Goal: Communication & Community: Answer question/provide support

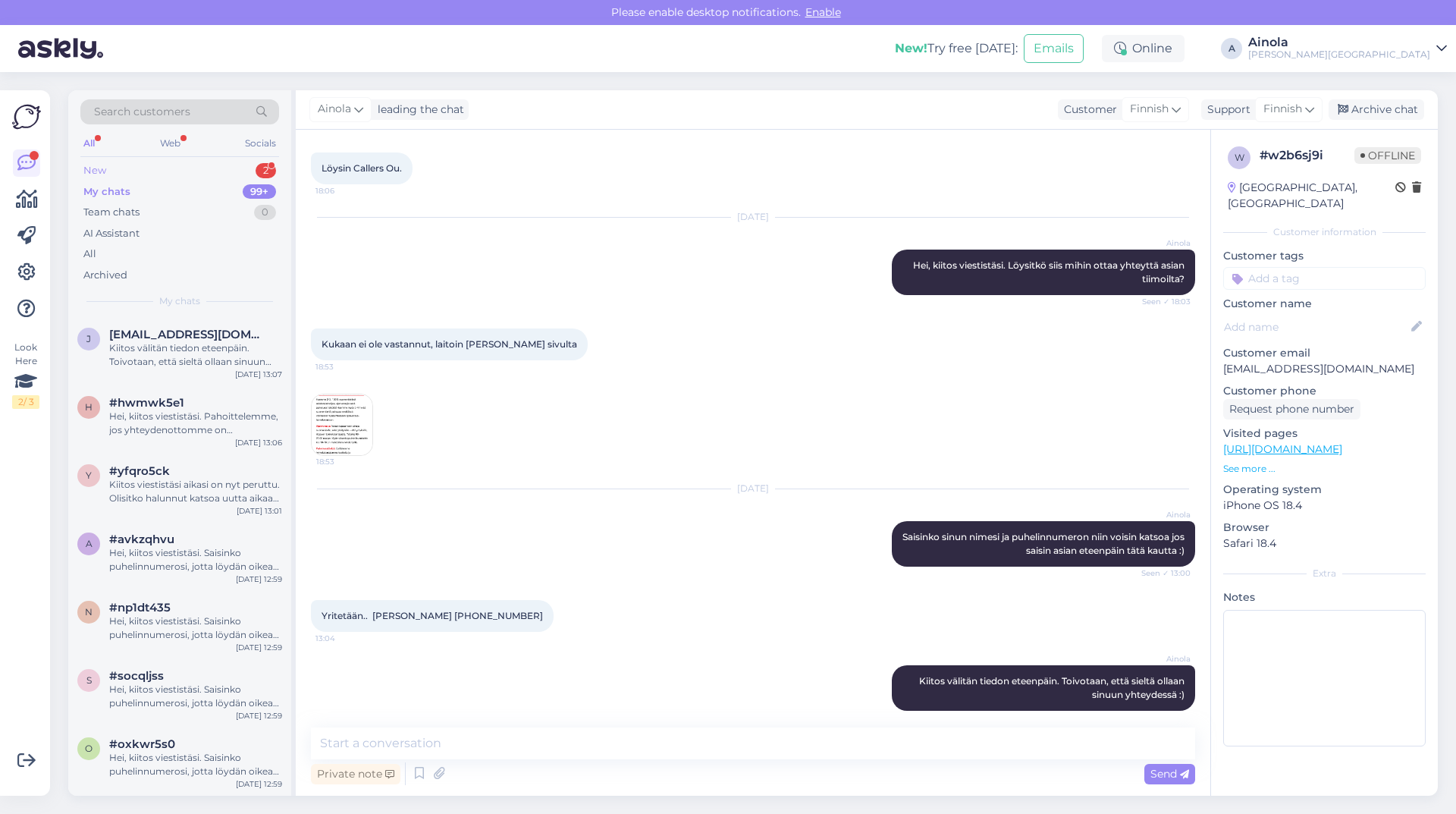
click at [132, 178] on div "New 2" at bounding box center [179, 170] width 199 height 21
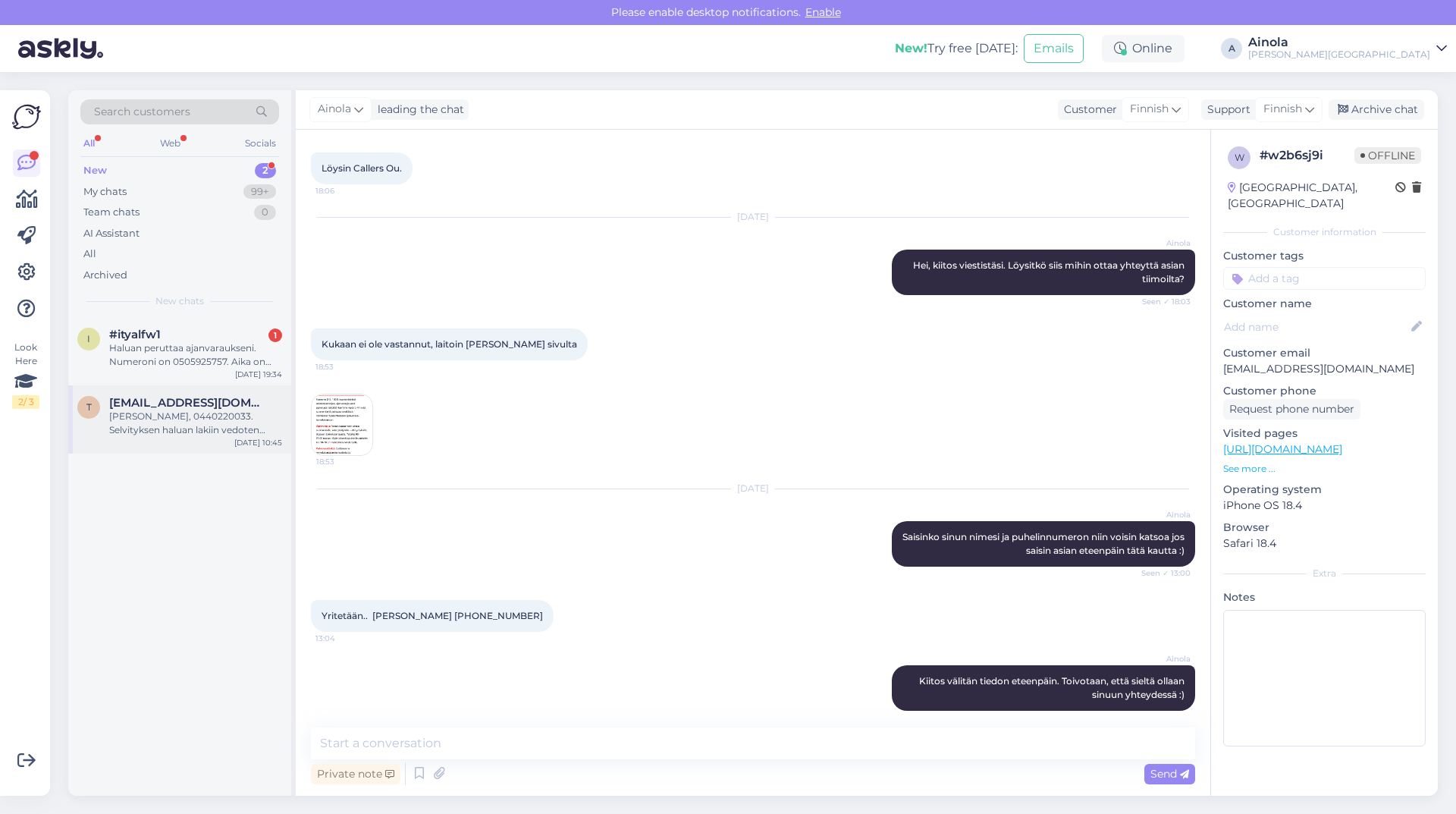
click at [124, 430] on div "[PERSON_NAME], 0440220033. Selvityksen haluan lakiin vedoten kirjallisesti sähk…" at bounding box center [195, 423] width 173 height 28
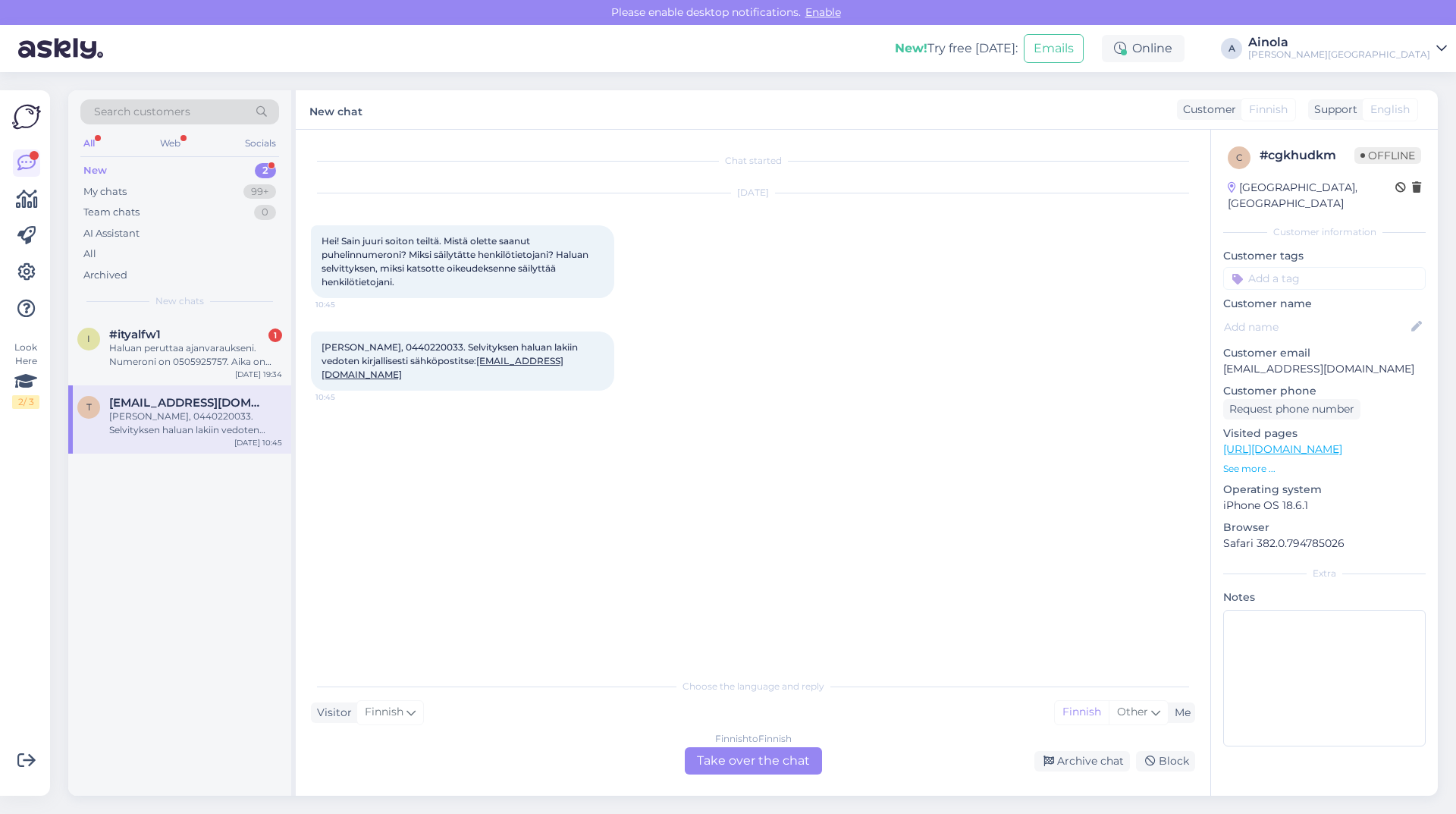
click at [788, 757] on div "Finnish to Finnish Take over the chat" at bounding box center [753, 761] width 138 height 28
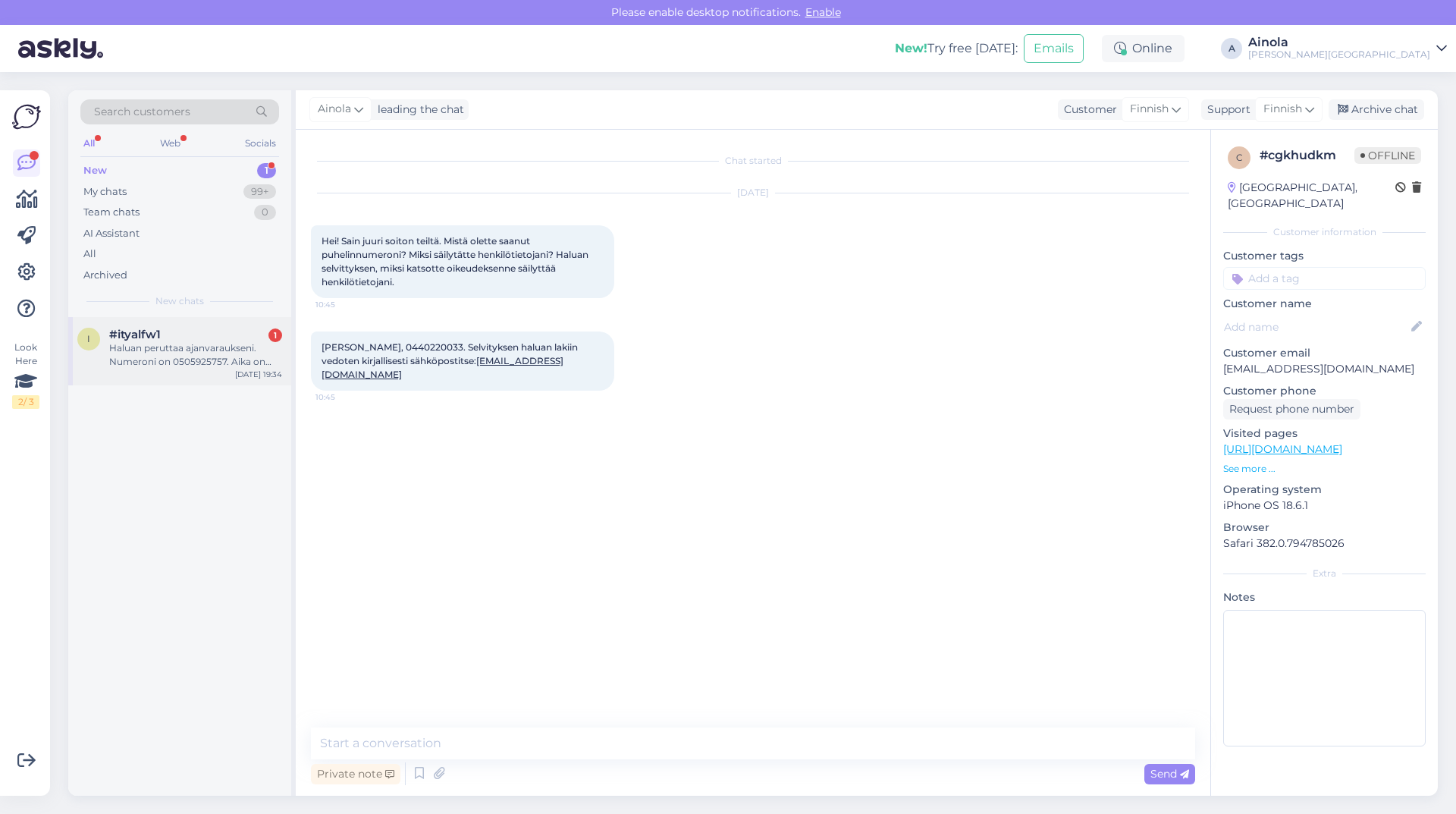
click at [133, 347] on div "Haluan peruttaa ajanvaraukseni. Numeroni on 0505925757. Aika on ajalle [DATE] 1…" at bounding box center [195, 355] width 173 height 28
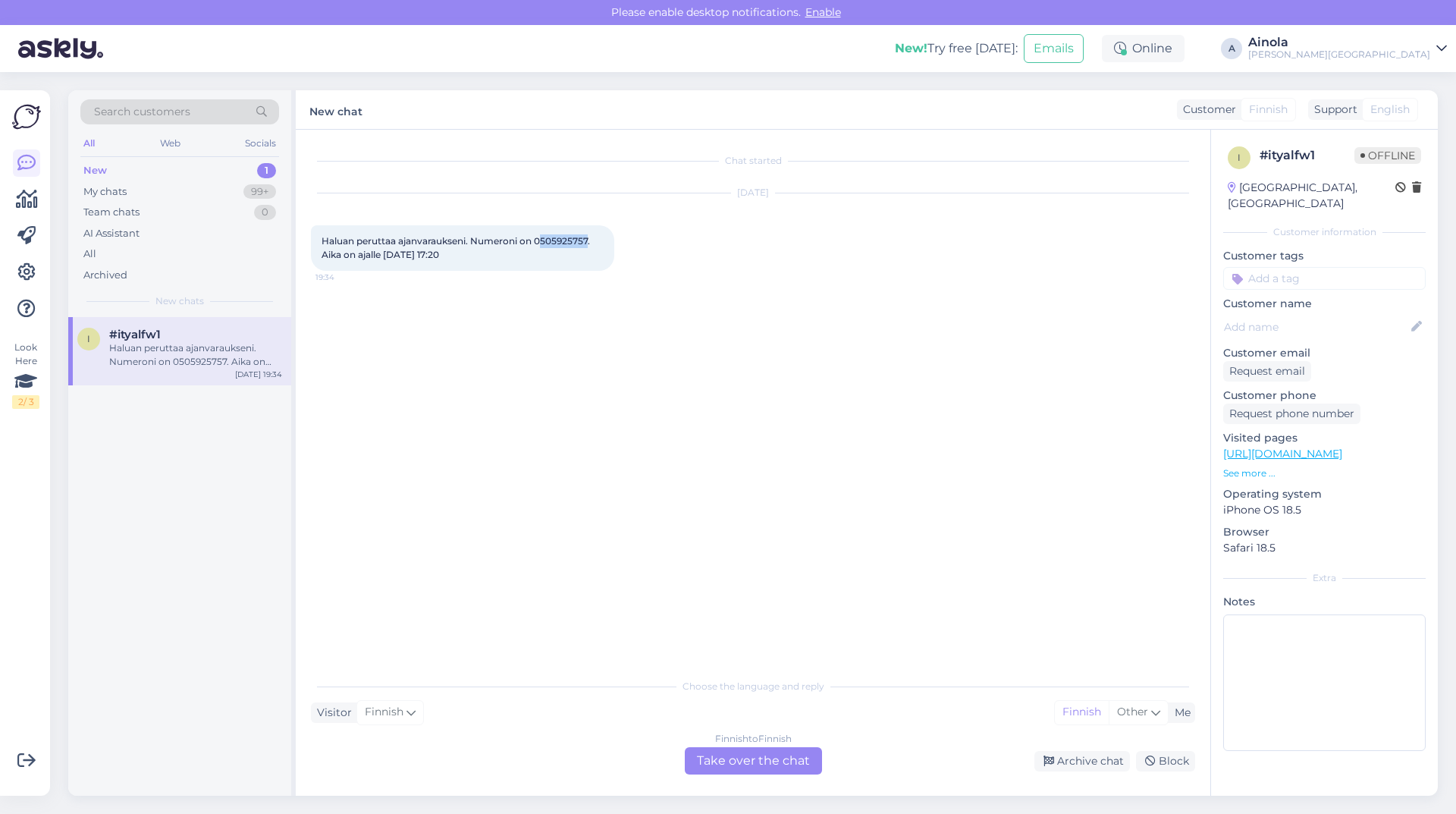
drag, startPoint x: 590, startPoint y: 242, endPoint x: 543, endPoint y: 241, distance: 47.0
click at [543, 241] on span "Haluan peruttaa ajanvaraukseni. Numeroni on 0505925757. Aika on ajalle [DATE] 1…" at bounding box center [456, 248] width 271 height 25
copy span "505925757"
click at [742, 758] on div "Finnish to Finnish Take over the chat" at bounding box center [753, 761] width 138 height 28
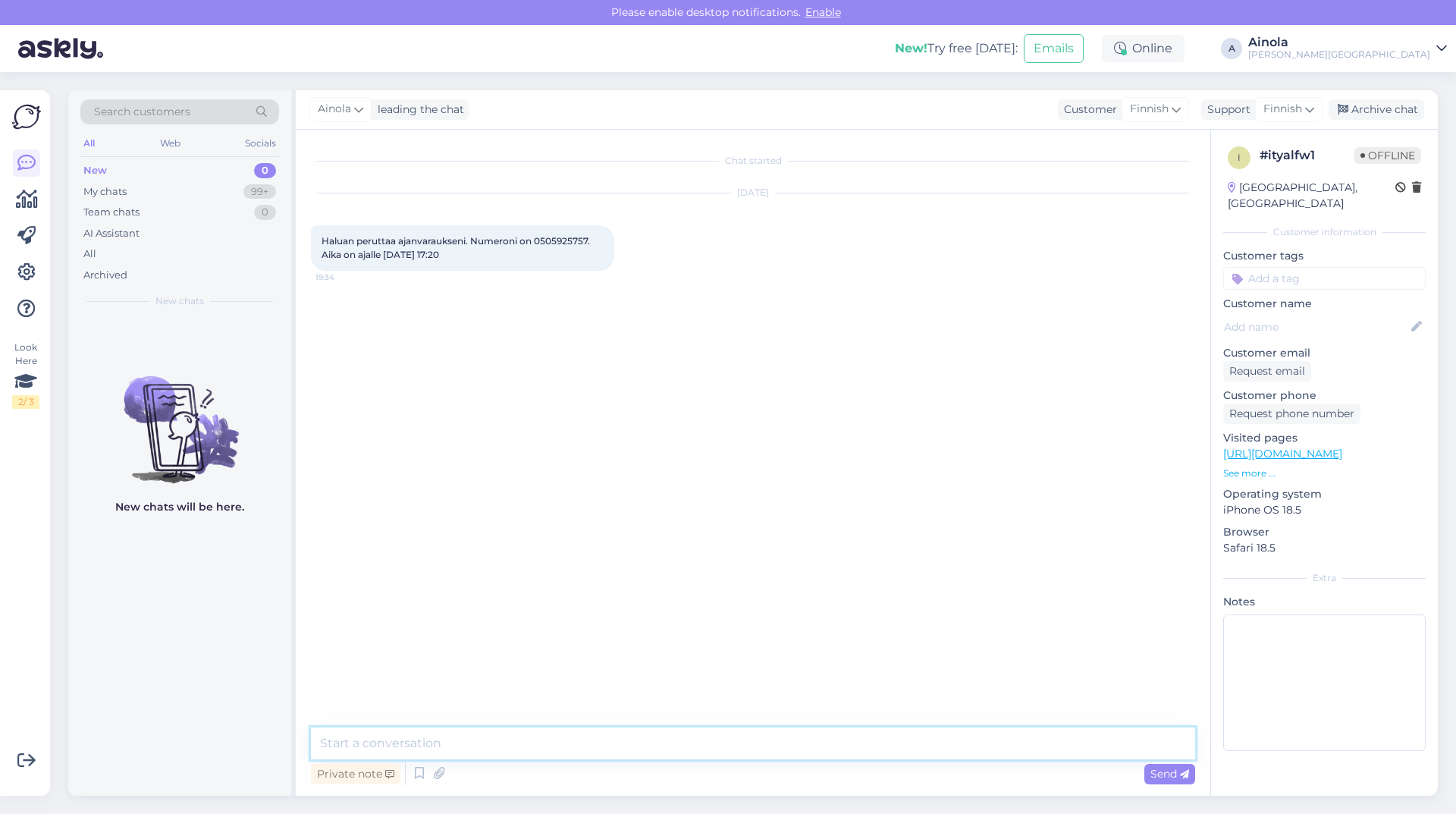
click at [440, 732] on textarea at bounding box center [753, 744] width 884 height 32
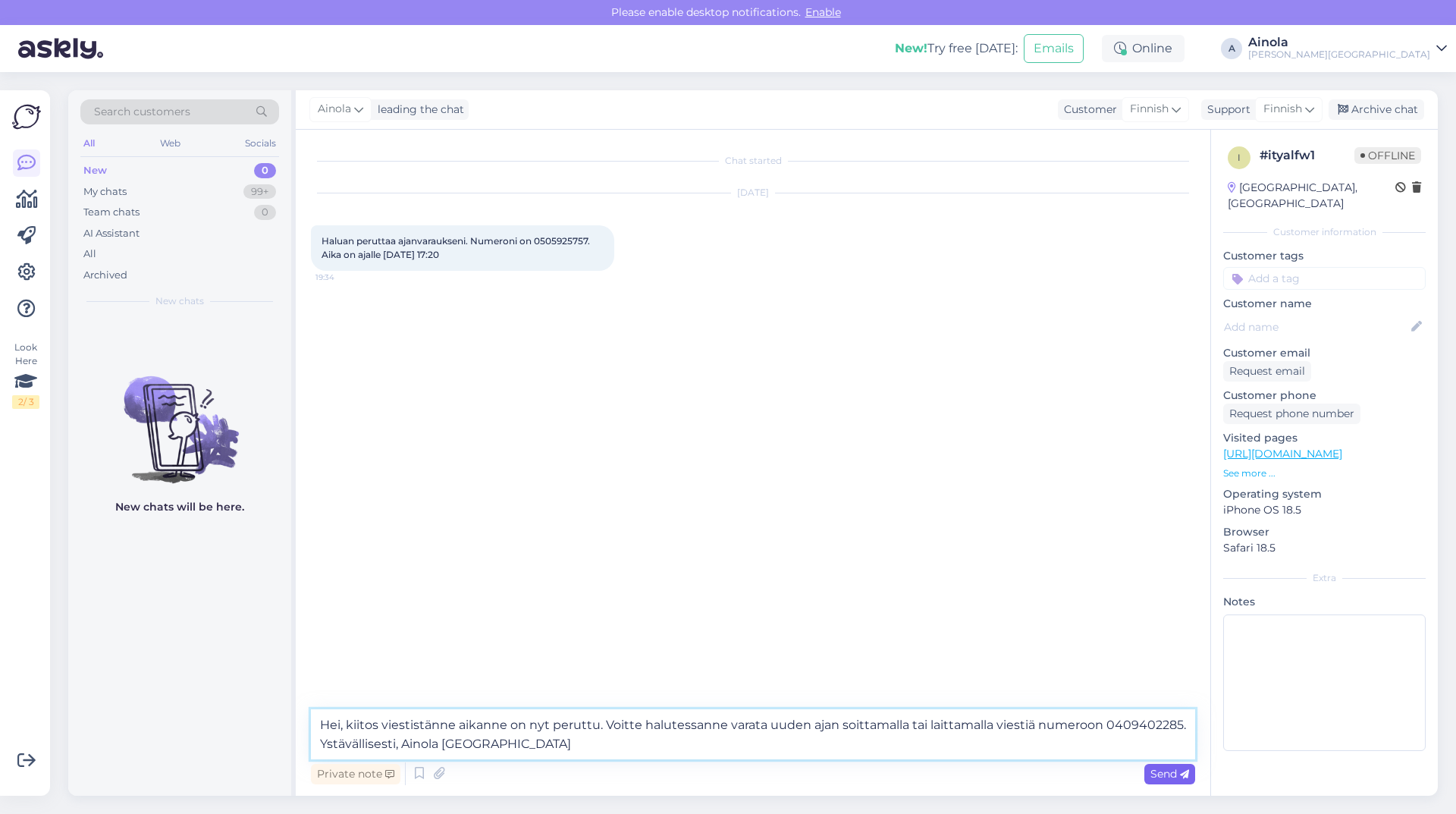
type textarea "Hei, kiitos viestistänne aikanne on nyt peruttu. Voitte halutessanne varata uud…"
click at [1167, 776] on span "Send" at bounding box center [1170, 774] width 39 height 13
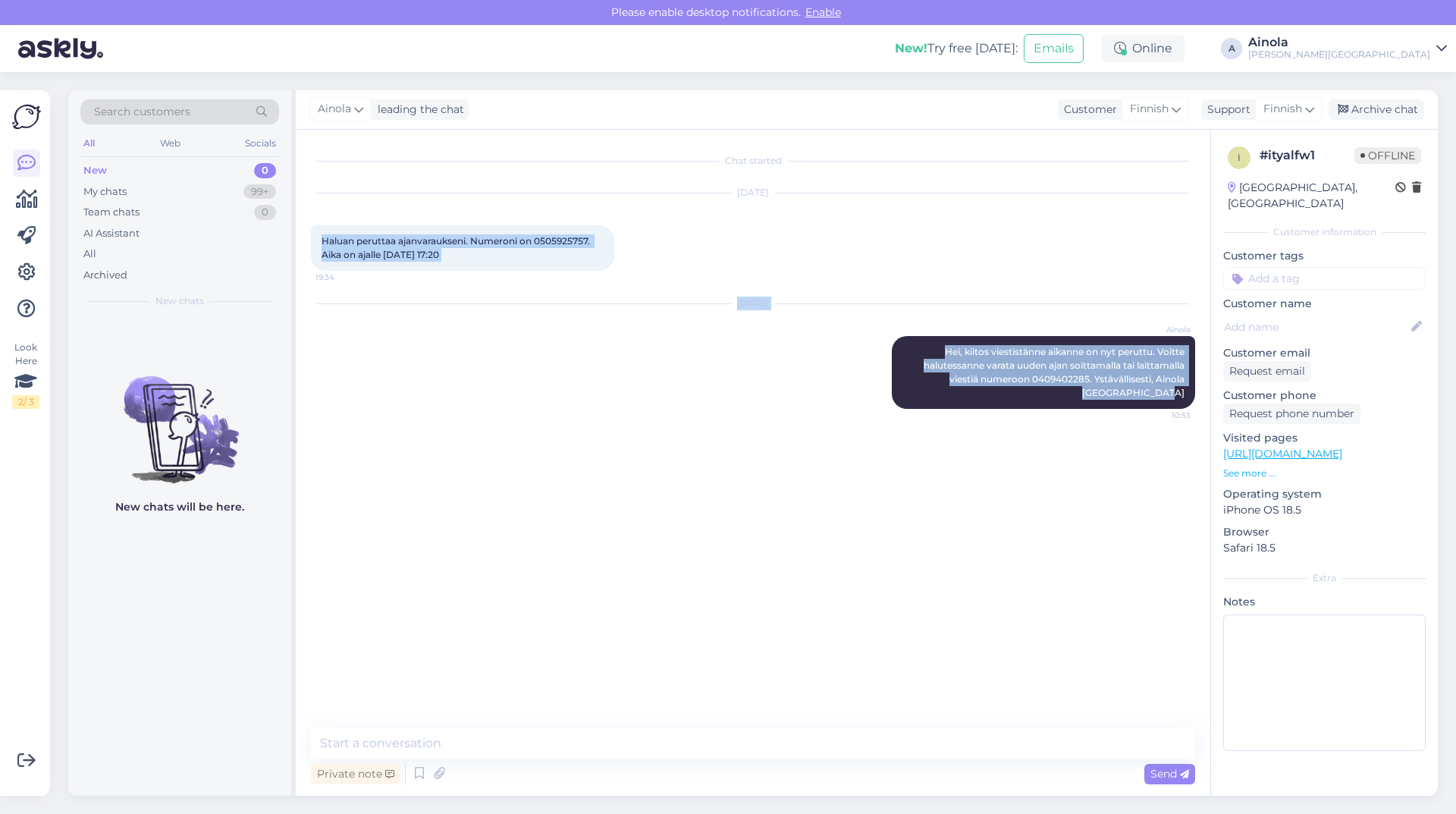
drag, startPoint x: 320, startPoint y: 240, endPoint x: 1195, endPoint y: 406, distance: 890.6
click at [1195, 406] on div "Chat started [DATE] Haluan peruttaa ajanvaraukseni. Numeroni on 0505925757. Aik…" at bounding box center [760, 430] width 897 height 569
copy div "Haluan peruttaa ajanvaraukseni. Numeroni on 0505925757. Aika on ajalle [DATE] 1…"
